Goal: Task Accomplishment & Management: Manage account settings

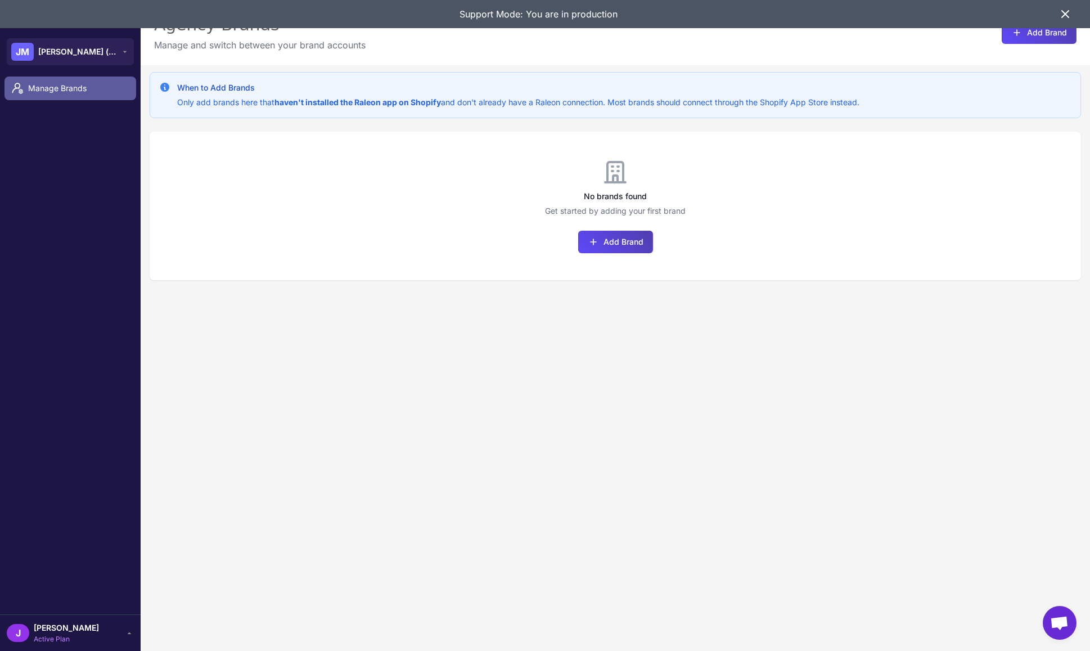
click at [70, 87] on span "Manage Brands" at bounding box center [77, 88] width 99 height 12
click at [375, 183] on div "No brands found Get started by adding your first brand Add Brand" at bounding box center [615, 206] width 931 height 148
click at [625, 243] on button "Add Brand" at bounding box center [615, 242] width 75 height 22
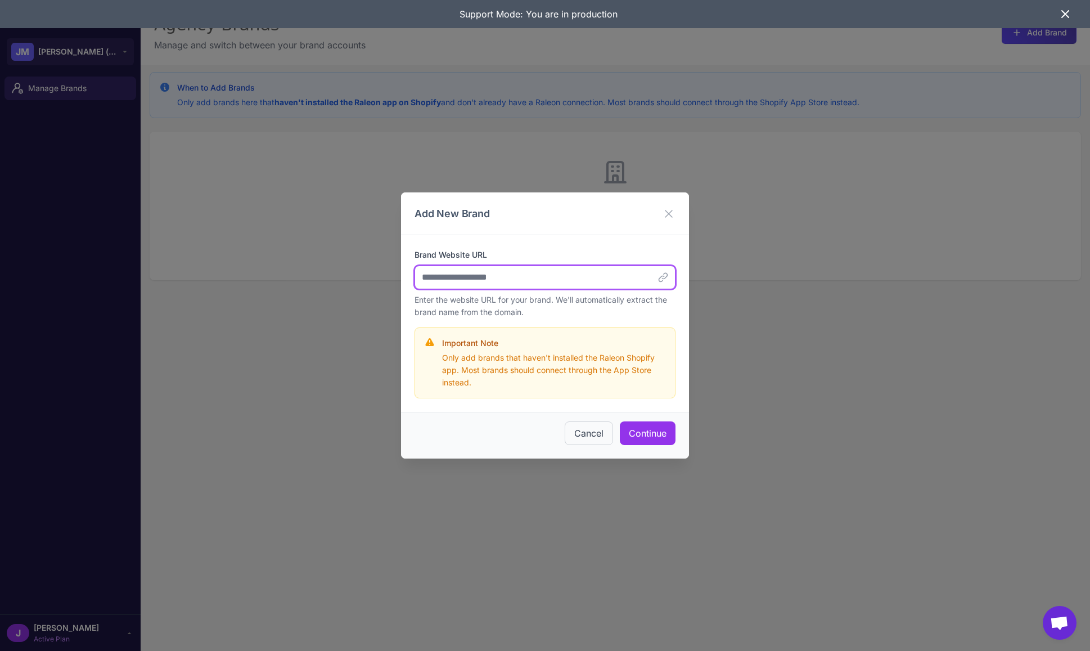
click at [507, 281] on input "Brand Website URL" at bounding box center [544, 277] width 261 height 24
type input "**********"
click at [634, 435] on button "Continue" at bounding box center [648, 433] width 56 height 24
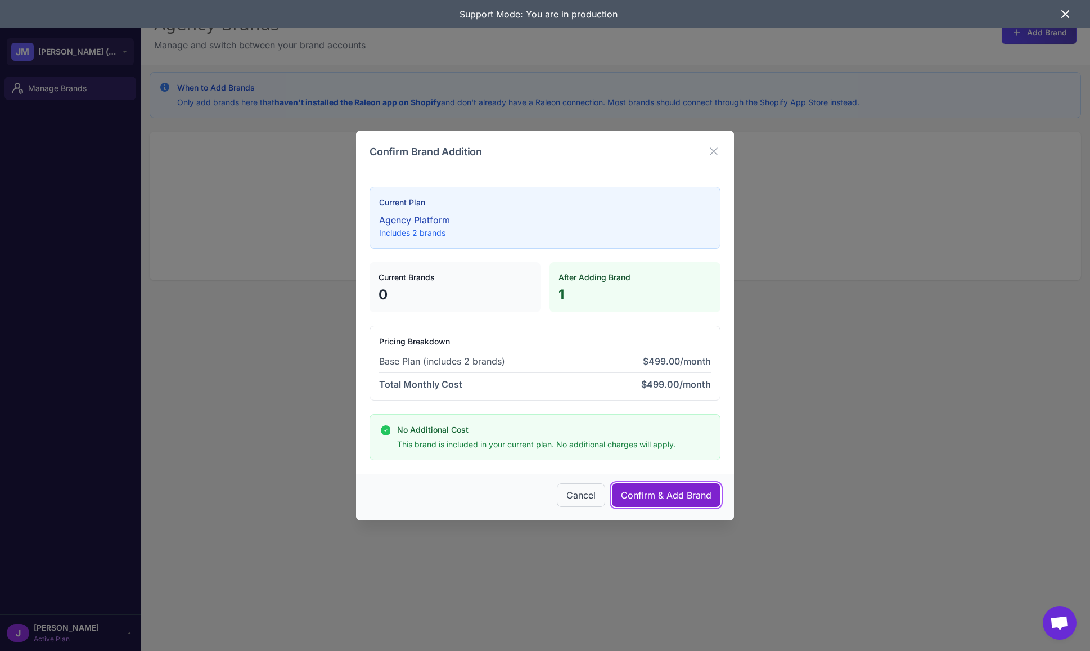
click at [685, 493] on span "Confirm & Add Brand" at bounding box center [666, 494] width 91 height 13
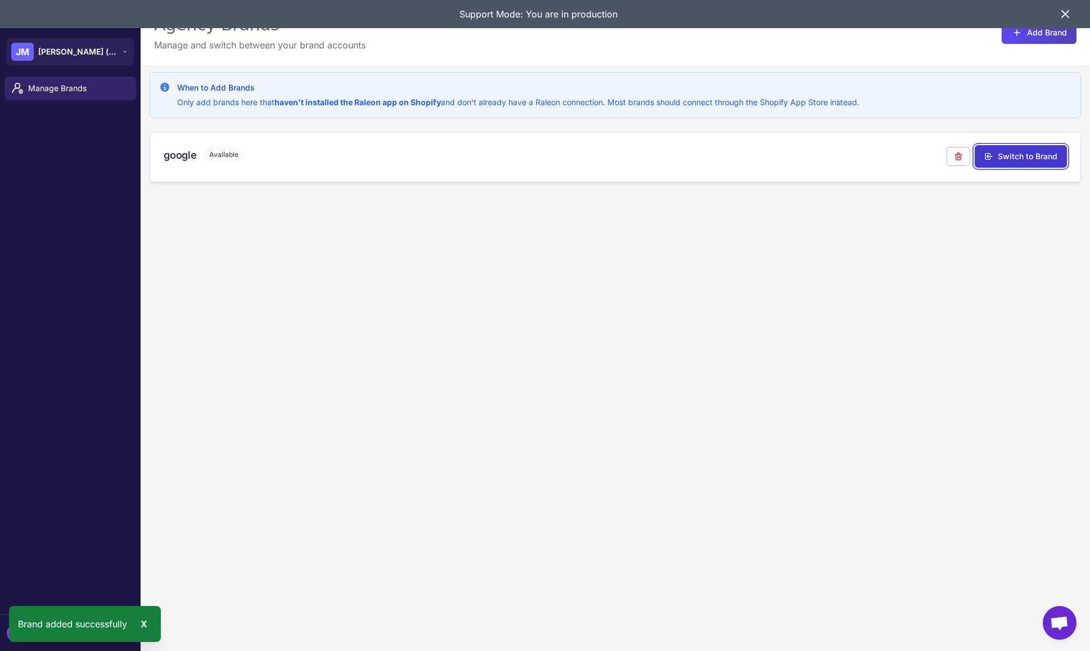
click at [1029, 154] on button "Switch to Brand" at bounding box center [1020, 156] width 92 height 22
